Goal: Task Accomplishment & Management: Manage account settings

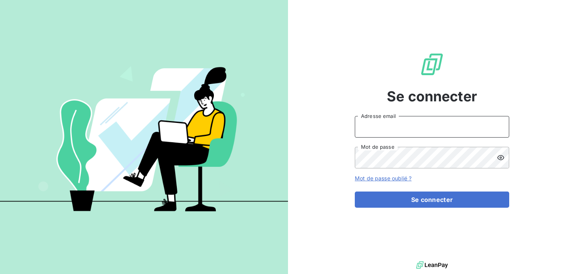
click at [372, 128] on input "Adresse email" at bounding box center [432, 127] width 154 height 22
type input "[EMAIL_ADDRESS][DOMAIN_NAME]"
click at [355, 192] on button "Se connecter" at bounding box center [432, 200] width 154 height 16
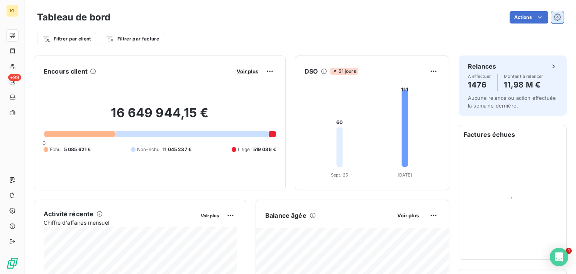
click at [559, 15] on icon "button" at bounding box center [557, 18] width 8 height 8
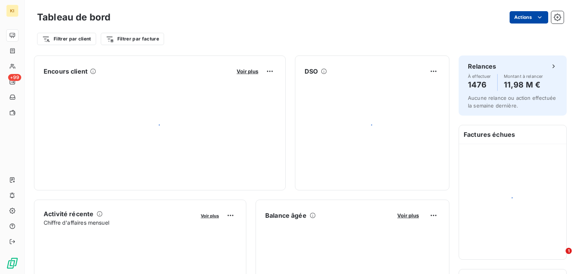
click at [522, 18] on html "KI +99 Tableau de bord Actions Filtrer par client Filtrer par facture Encours c…" at bounding box center [288, 137] width 576 height 274
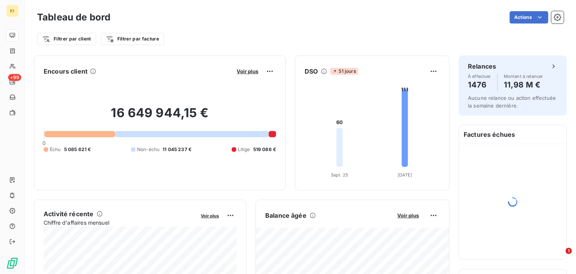
click at [402, 18] on html "KI +99 Tableau de bord Actions Filtrer par client Filtrer par facture Encours c…" at bounding box center [288, 137] width 576 height 274
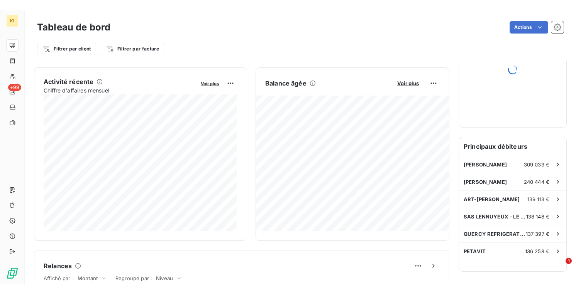
scroll to position [142, 0]
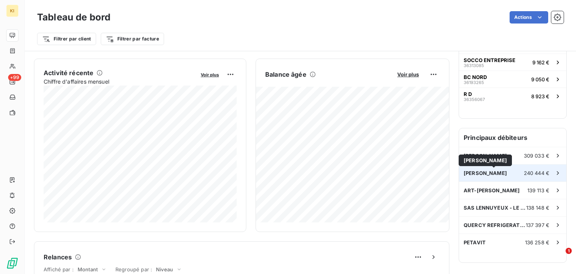
click at [485, 172] on span "BAUDIN CHATEAUNEUF" at bounding box center [484, 173] width 43 height 6
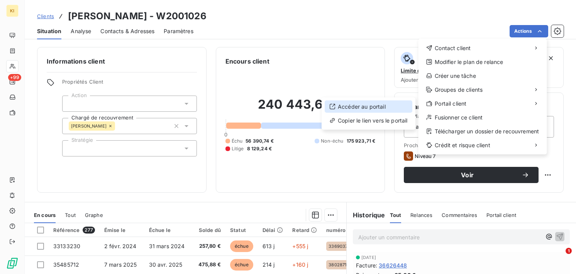
click at [389, 106] on div "Accéder au portail" at bounding box center [368, 107] width 88 height 12
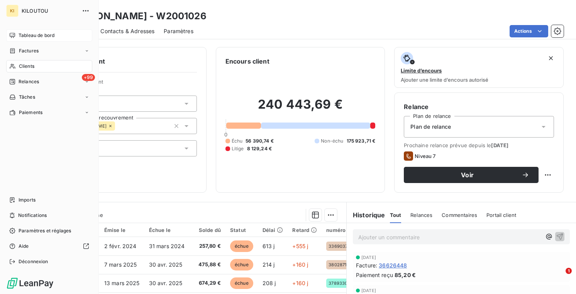
click at [35, 36] on span "Tableau de bord" at bounding box center [37, 35] width 36 height 7
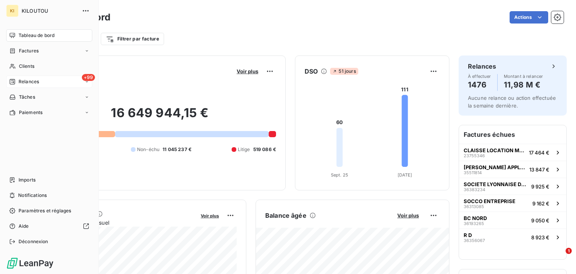
click at [45, 78] on div "+99 Relances" at bounding box center [49, 82] width 86 height 12
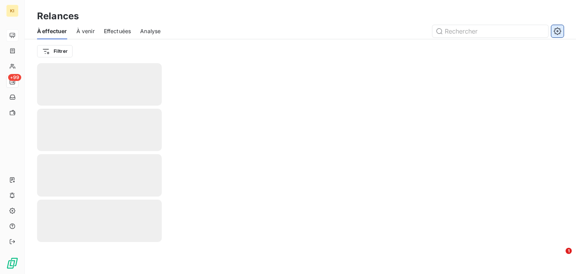
click at [560, 31] on icon "button" at bounding box center [556, 30] width 7 height 7
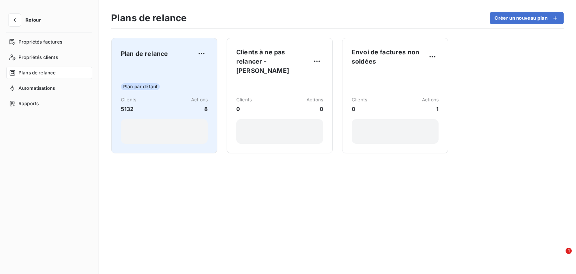
click at [157, 57] on span "Plan de relance" at bounding box center [144, 53] width 47 height 9
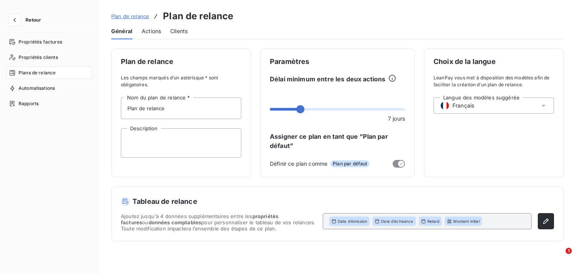
click at [160, 30] on span "Actions" at bounding box center [151, 31] width 19 height 8
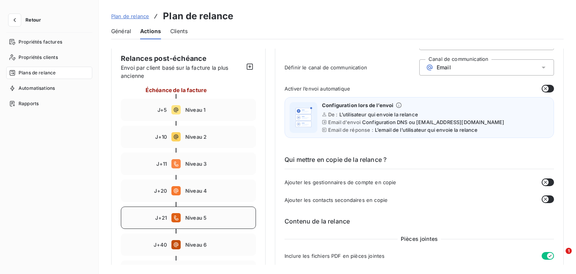
scroll to position [109, 0]
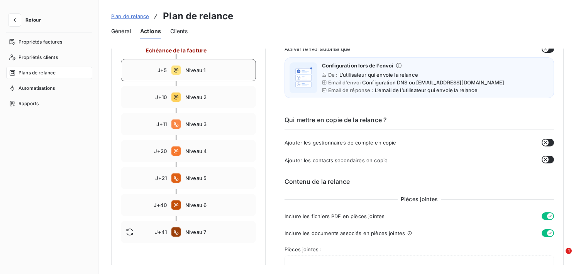
click at [197, 64] on div "J+5 Niveau 1" at bounding box center [188, 70] width 135 height 22
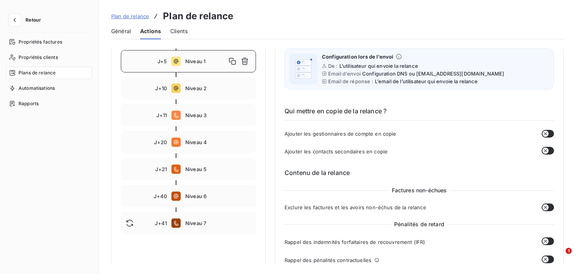
scroll to position [117, 0]
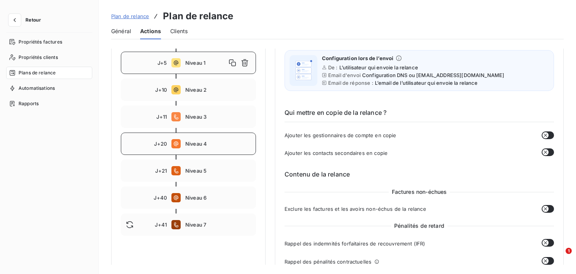
click at [198, 144] on span "Niveau 4" at bounding box center [218, 144] width 66 height 6
type input "20"
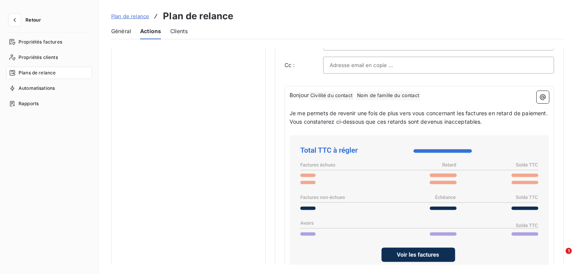
scroll to position [633, 0]
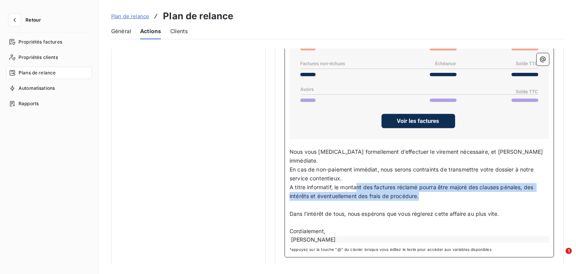
drag, startPoint x: 358, startPoint y: 186, endPoint x: 438, endPoint y: 190, distance: 79.9
click at [438, 190] on p "A titre informatif, le montant des factures réclamé pourra être majoré des clau…" at bounding box center [418, 192] width 259 height 18
click at [406, 190] on p "A titre informatif, le montant des factures réclamé pourra être majoré des clau…" at bounding box center [418, 192] width 259 height 18
drag, startPoint x: 407, startPoint y: 184, endPoint x: 407, endPoint y: 207, distance: 22.4
click at [407, 207] on div "Bonjour Civilité du contact ﻿ Nom de famille du contact ﻿ ﻿ ﻿ Je me permets de …" at bounding box center [418, 100] width 259 height 287
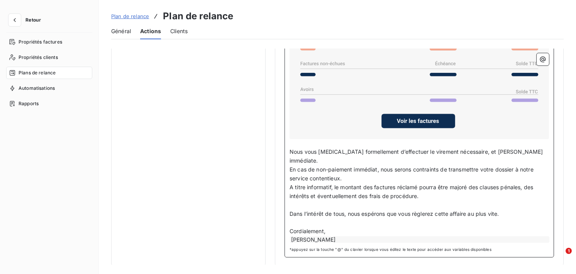
click at [424, 215] on span "Dans l’intérêt de tous, nous espérons que vous règlerez cette affaire au plus v…" at bounding box center [393, 214] width 209 height 7
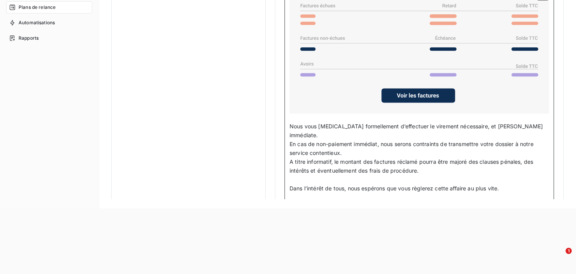
scroll to position [452, 0]
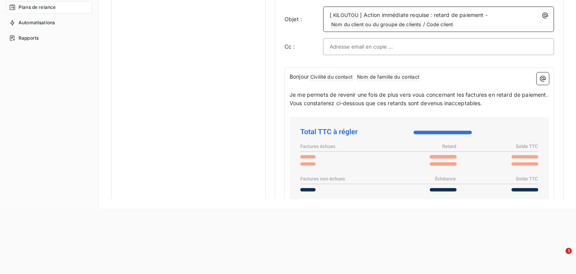
click at [392, 15] on span "] Action immédiate requise : retard de paiement -" at bounding box center [423, 15] width 127 height 7
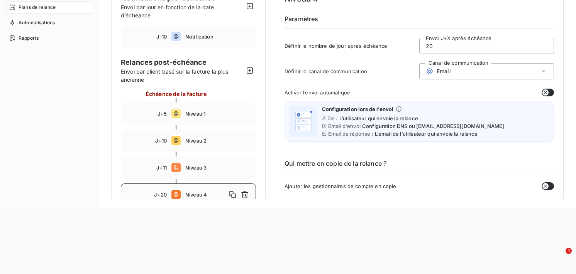
scroll to position [0, 0]
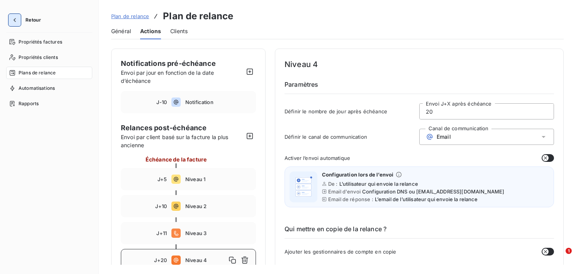
click at [15, 17] on icon "button" at bounding box center [15, 20] width 8 height 8
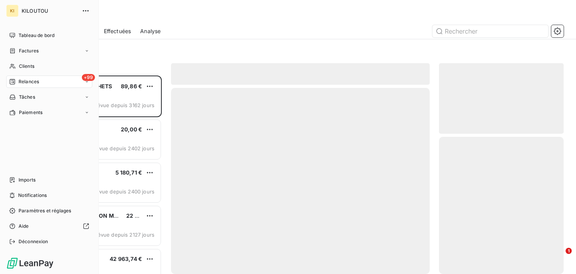
click at [42, 80] on div "+99 Relances" at bounding box center [49, 82] width 86 height 12
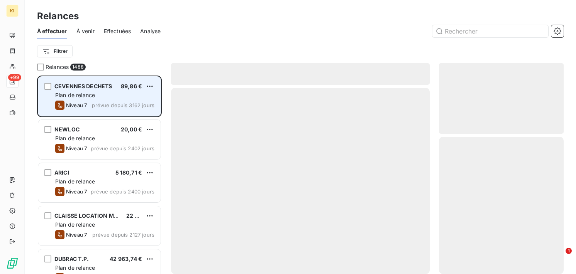
click at [123, 102] on span "prévue depuis 3162 jours" at bounding box center [123, 105] width 63 height 6
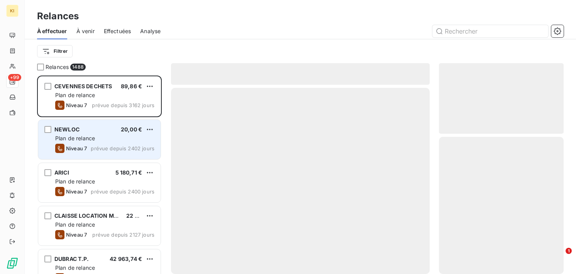
click at [95, 140] on span "Plan de relance" at bounding box center [75, 138] width 40 height 7
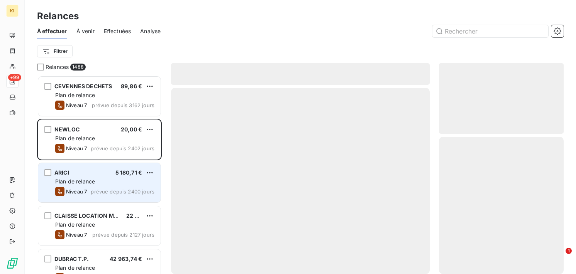
click at [125, 185] on div "Plan de relance" at bounding box center [104, 182] width 99 height 8
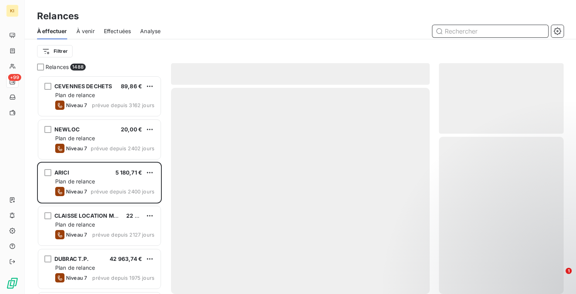
scroll to position [0, 0]
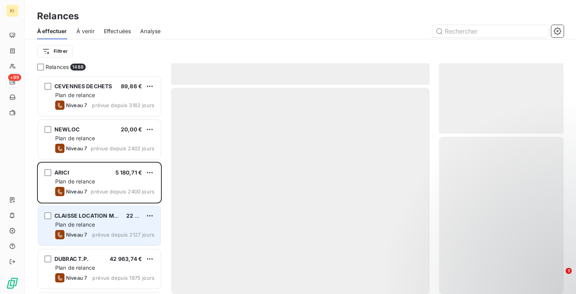
click at [103, 219] on span "CLAISSE LOCATION MATERIEL TRAVAUX PUBLICS" at bounding box center [120, 216] width 133 height 7
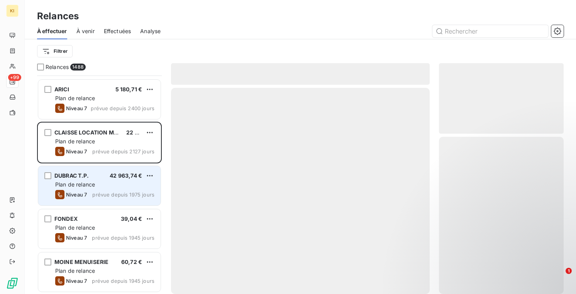
scroll to position [245, 0]
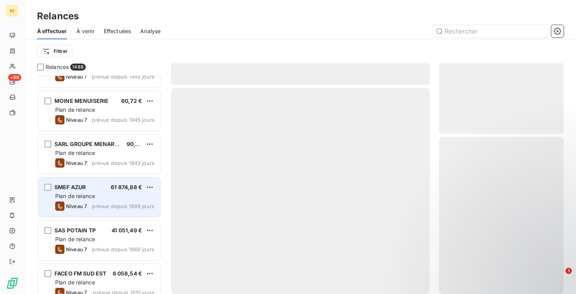
click at [113, 182] on div "SMEF AZUR 61 874,88 € Plan de relance Niveau 7 prévue depuis 1669 jours" at bounding box center [99, 197] width 122 height 39
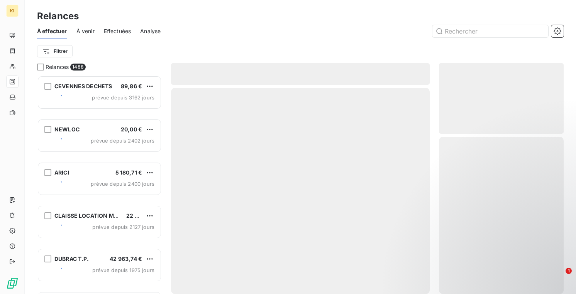
scroll to position [219, 125]
